Goal: Information Seeking & Learning: Learn about a topic

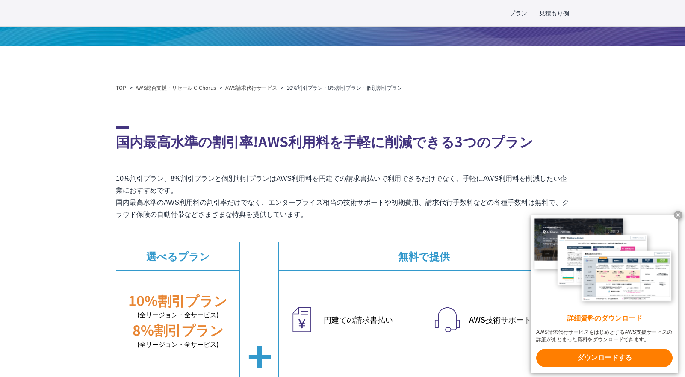
scroll to position [214, 0]
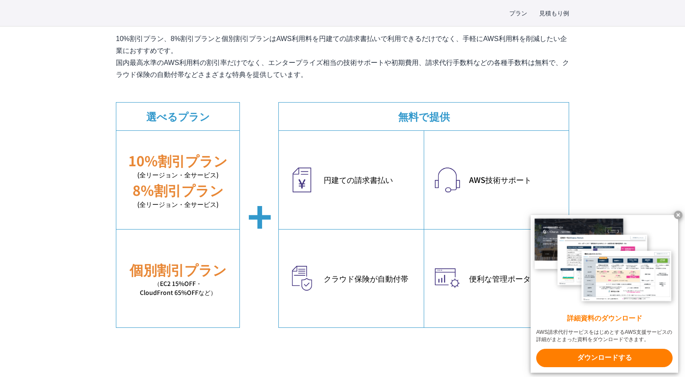
click at [200, 163] on em "10%割引プラン" at bounding box center [177, 160] width 99 height 20
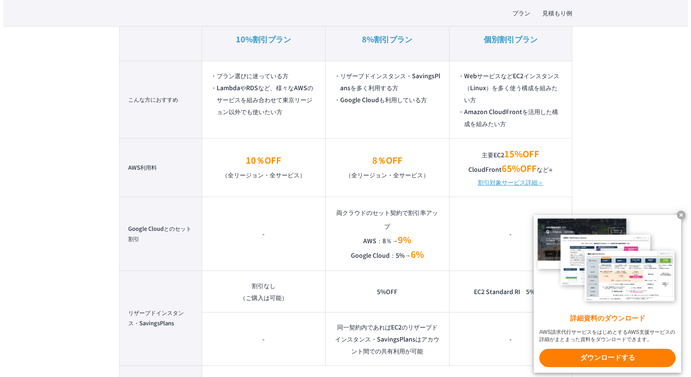
scroll to position [641, 0]
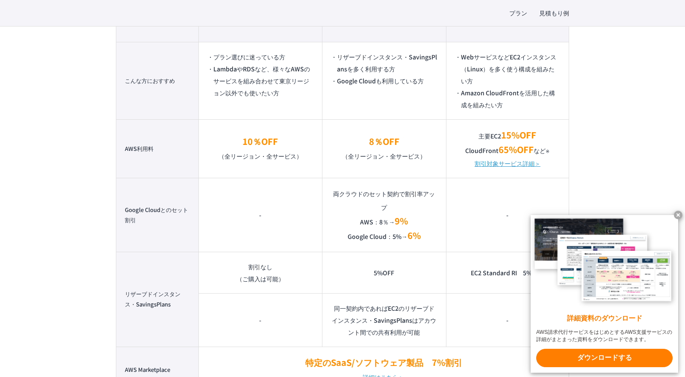
click at [510, 164] on link "割引対象サービス詳細＞" at bounding box center [507, 163] width 66 height 12
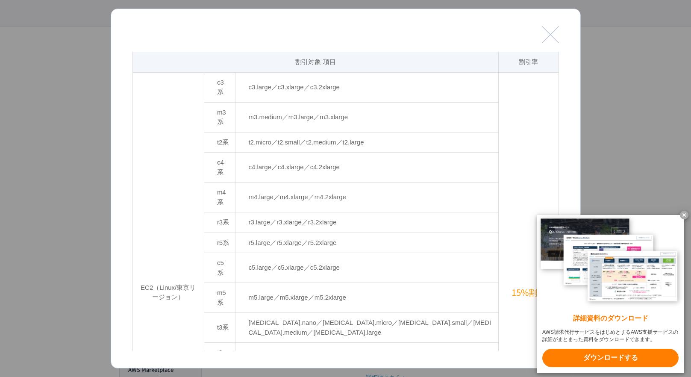
drag, startPoint x: 337, startPoint y: 154, endPoint x: 429, endPoint y: 142, distance: 92.6
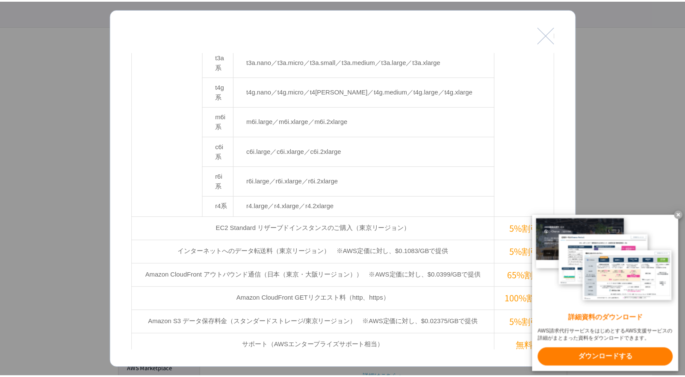
scroll to position [299, 0]
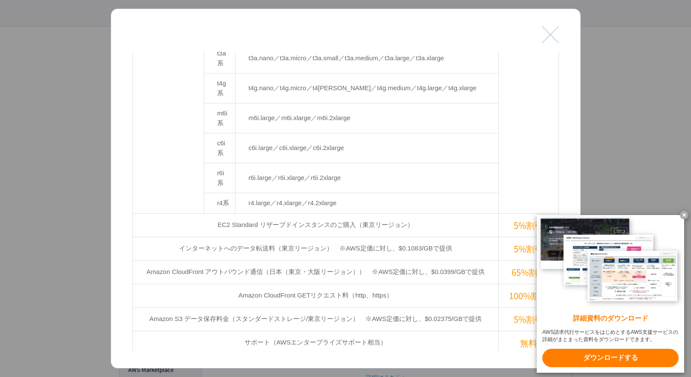
click at [62, 158] on div at bounding box center [345, 188] width 691 height 377
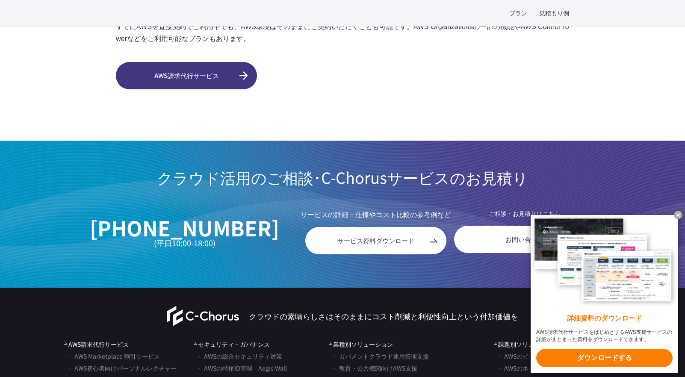
scroll to position [2521, 0]
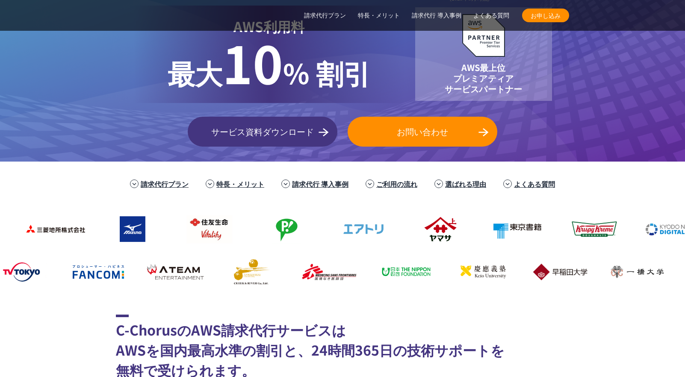
scroll to position [171, 0]
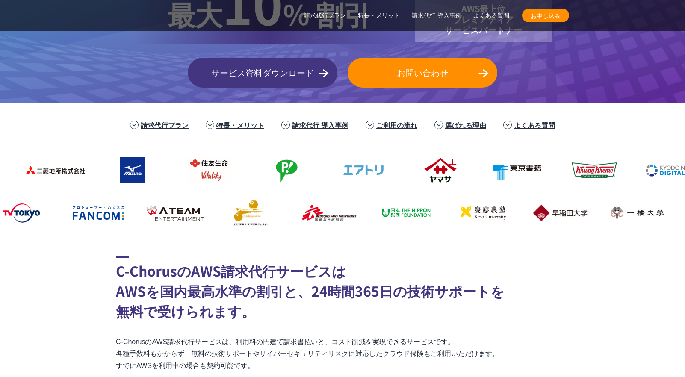
click at [401, 176] on img at bounding box center [435, 170] width 68 height 34
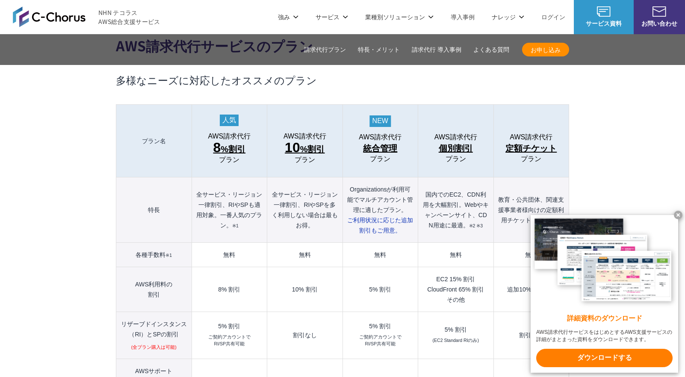
scroll to position [897, 0]
click at [676, 212] on x-t at bounding box center [677, 215] width 9 height 9
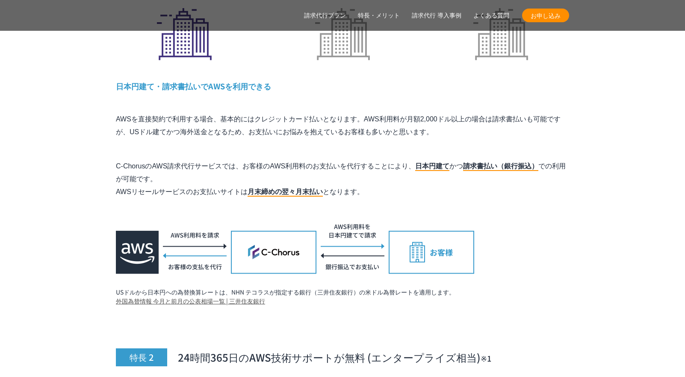
scroll to position [3034, 0]
